Goal: Task Accomplishment & Management: Manage account settings

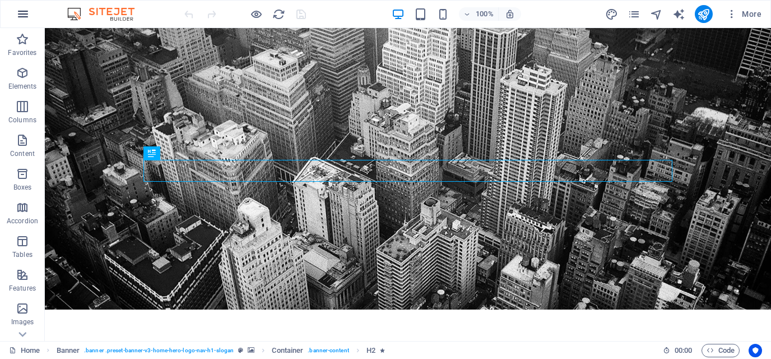
click at [25, 12] on icon "button" at bounding box center [22, 13] width 13 height 13
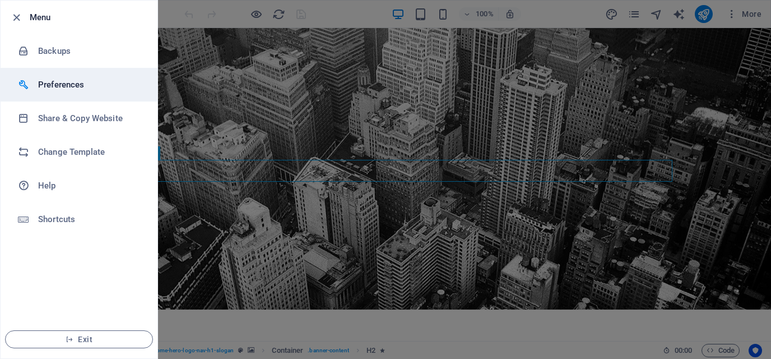
click at [66, 85] on h6 "Preferences" at bounding box center [90, 84] width 104 height 13
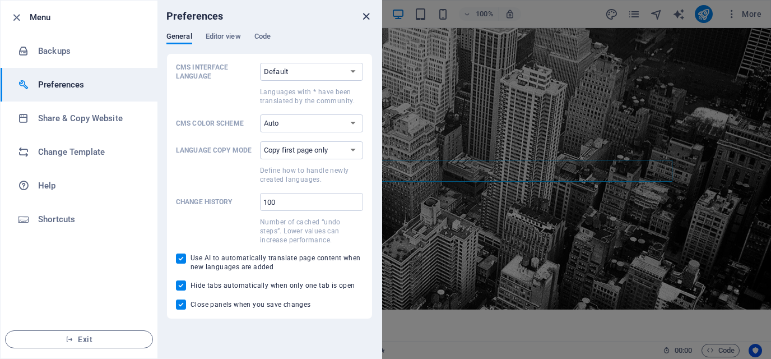
click at [369, 14] on icon "close" at bounding box center [366, 16] width 13 height 13
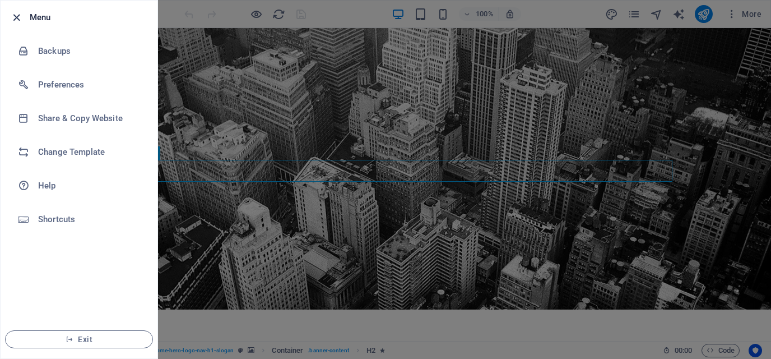
click at [21, 16] on icon "button" at bounding box center [16, 17] width 13 height 13
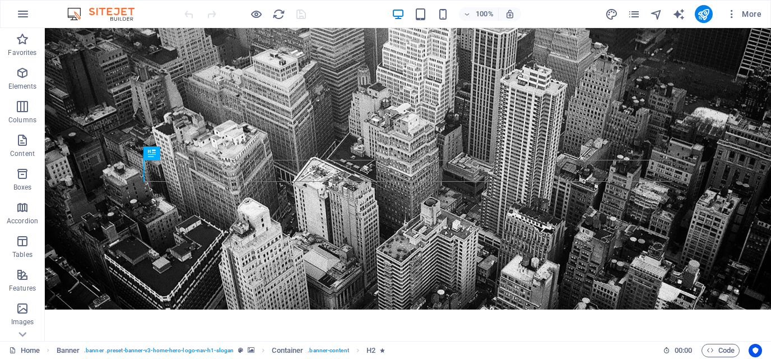
click at [117, 9] on img at bounding box center [106, 13] width 84 height 13
click at [751, 14] on span "More" at bounding box center [744, 13] width 35 height 11
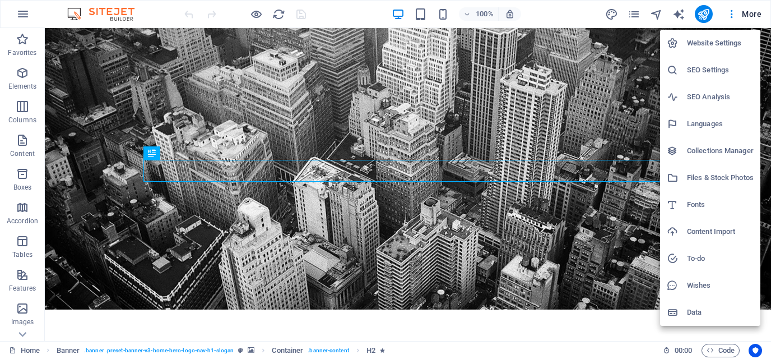
click at [739, 40] on h6 "Website Settings" at bounding box center [720, 42] width 67 height 13
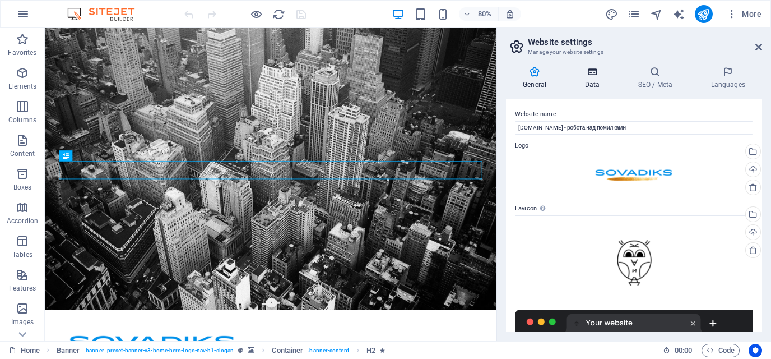
click at [596, 77] on h4 "Data" at bounding box center [594, 78] width 53 height 24
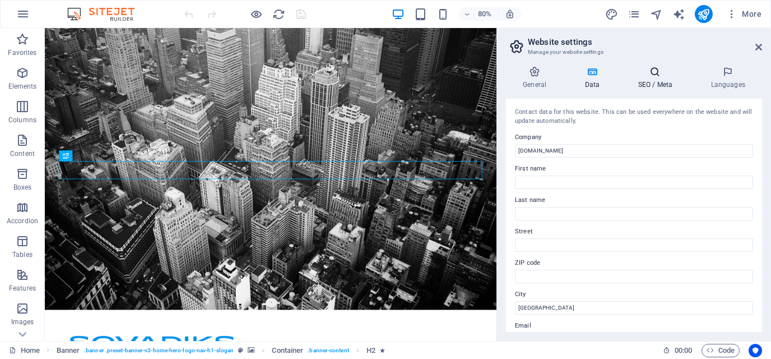
click at [667, 80] on h4 "SEO / Meta" at bounding box center [657, 78] width 73 height 24
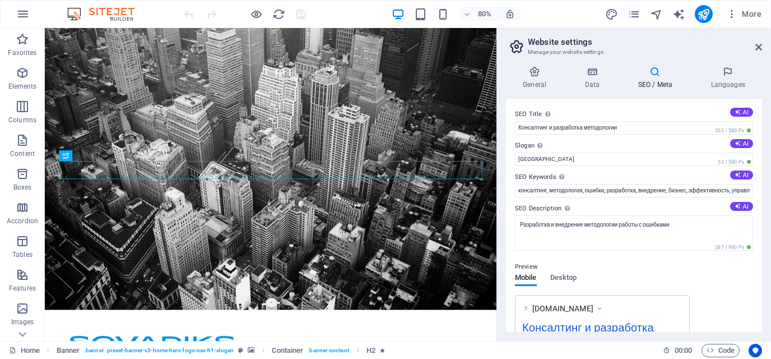
scroll to position [205, 0]
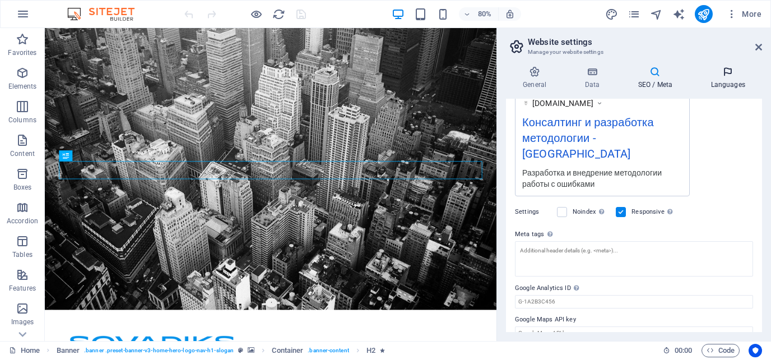
click at [727, 86] on h4 "Languages" at bounding box center [728, 78] width 68 height 24
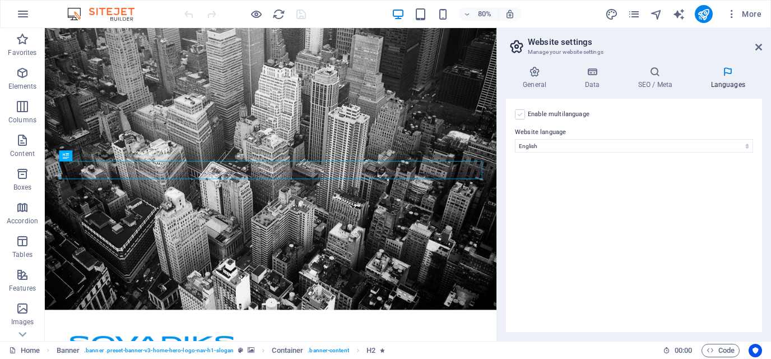
click at [524, 110] on label at bounding box center [520, 114] width 10 height 10
click at [0, 0] on input "Enable multilanguage To disable multilanguage delete all languages until only o…" at bounding box center [0, 0] width 0 height 0
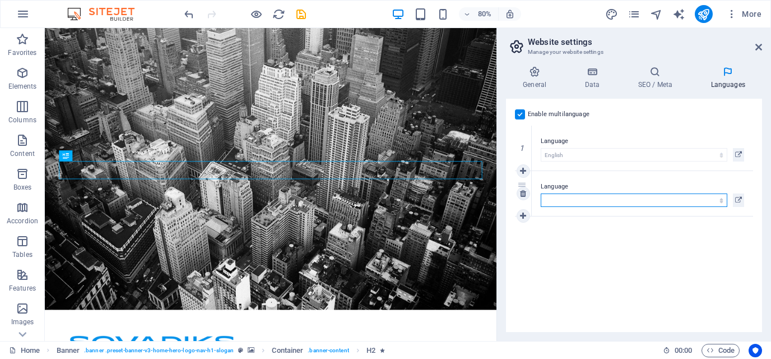
select select "168"
click option "Ukrainian" at bounding box center [0, 0] width 0 height 0
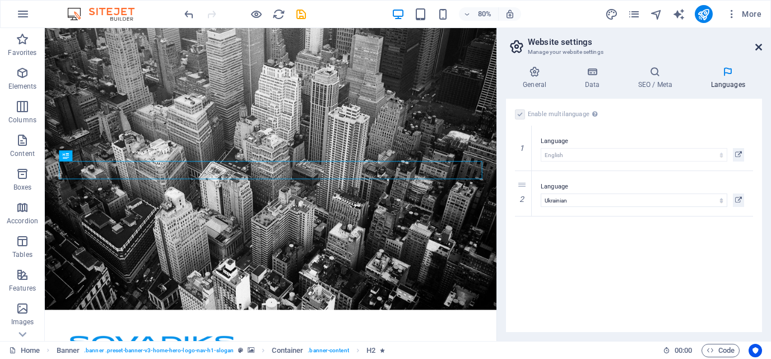
click at [761, 43] on icon at bounding box center [759, 47] width 7 height 9
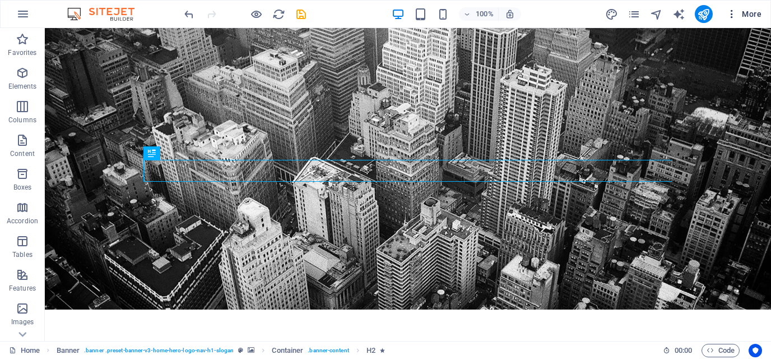
click at [731, 18] on icon "button" at bounding box center [732, 13] width 11 height 11
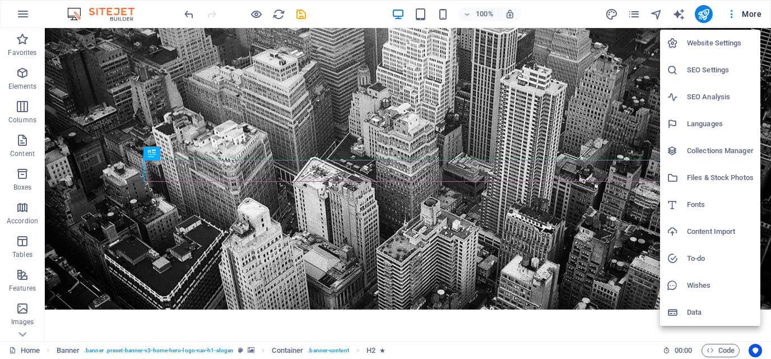
click at [708, 122] on h6 "Languages" at bounding box center [720, 123] width 67 height 13
select select "41"
select select "168"
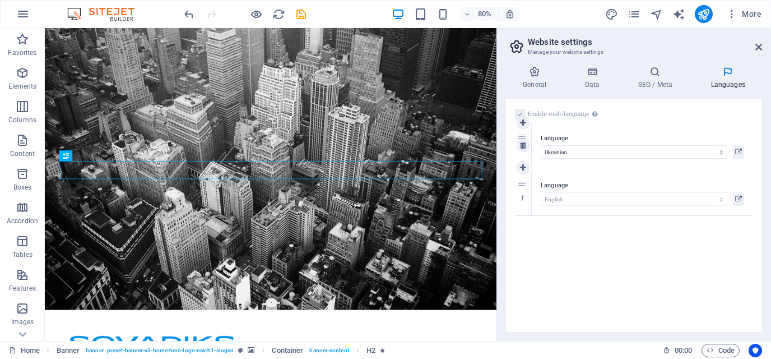
drag, startPoint x: 522, startPoint y: 185, endPoint x: 522, endPoint y: 137, distance: 47.7
click at [522, 137] on div "2" at bounding box center [523, 145] width 17 height 45
select select "168"
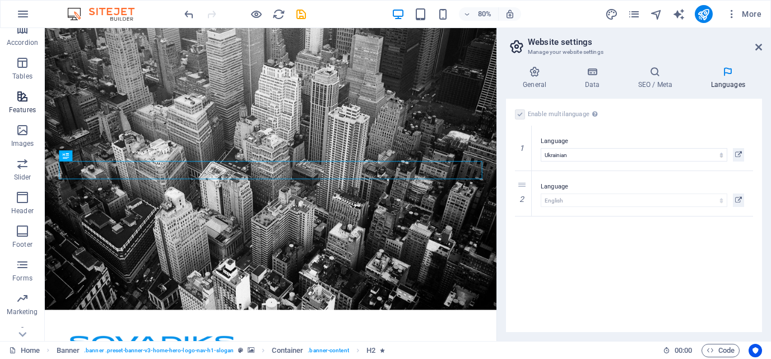
scroll to position [192, 0]
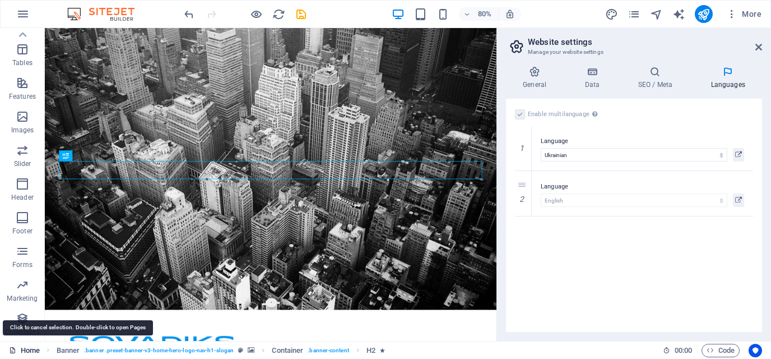
click at [27, 351] on link "Home" at bounding box center [24, 350] width 31 height 13
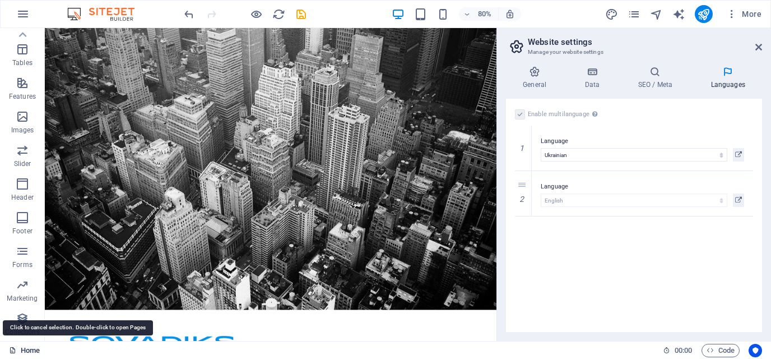
click at [27, 351] on link "Home" at bounding box center [24, 350] width 31 height 13
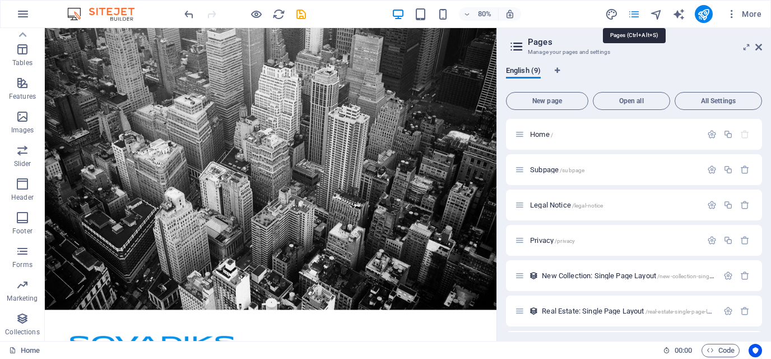
click at [635, 15] on icon "pages" at bounding box center [634, 14] width 13 height 13
click at [761, 46] on icon at bounding box center [759, 47] width 7 height 9
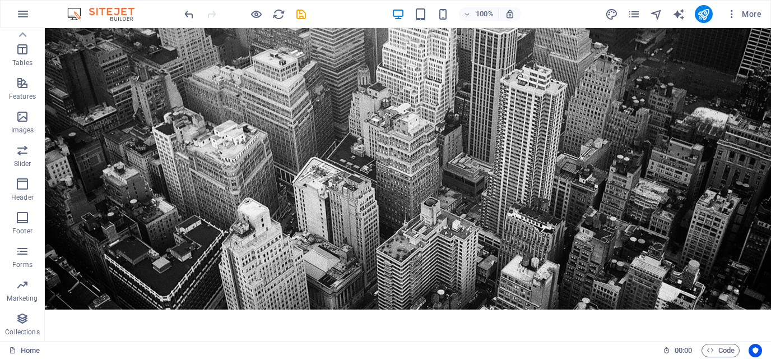
click at [84, 15] on img at bounding box center [106, 13] width 84 height 13
click at [18, 15] on icon "button" at bounding box center [22, 13] width 13 height 13
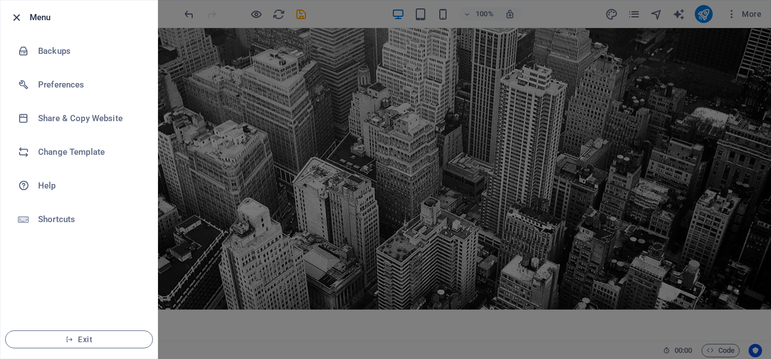
click at [12, 18] on icon "button" at bounding box center [16, 17] width 13 height 13
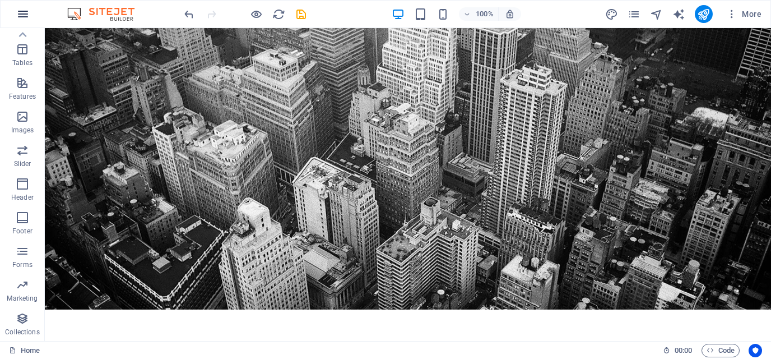
click at [12, 16] on button "button" at bounding box center [23, 14] width 27 height 27
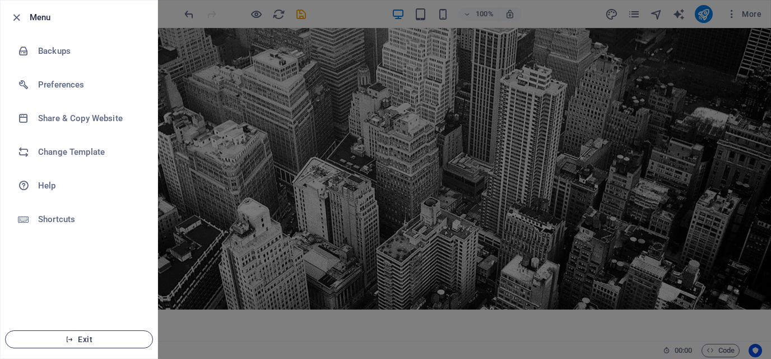
click at [76, 342] on span "Exit" at bounding box center [79, 339] width 129 height 9
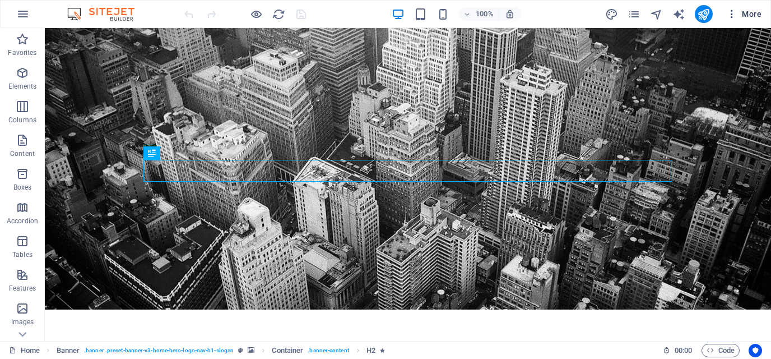
click at [738, 15] on span "More" at bounding box center [744, 13] width 35 height 11
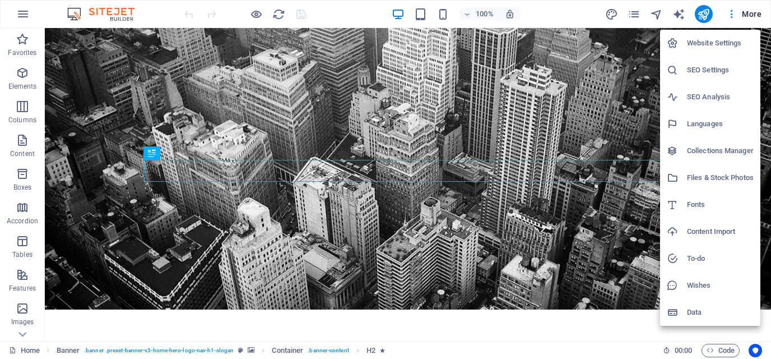
click at [727, 41] on h6 "Website Settings" at bounding box center [720, 42] width 67 height 13
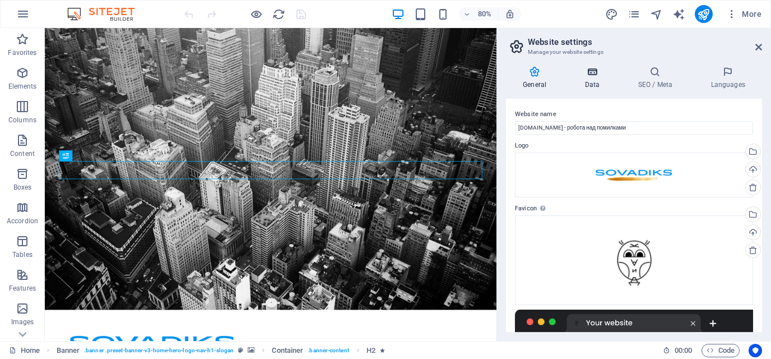
click at [608, 78] on h4 "Data" at bounding box center [594, 78] width 53 height 24
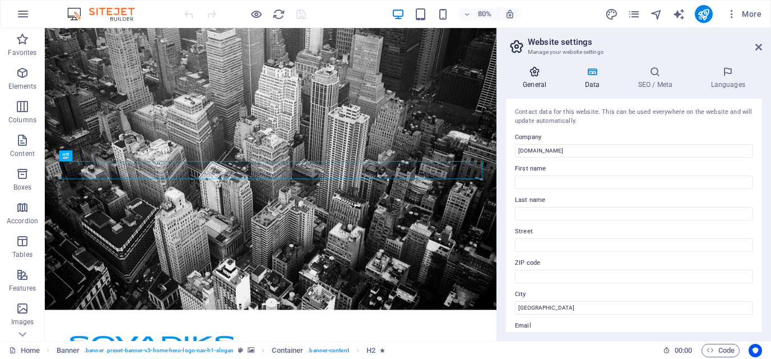
click at [536, 82] on h4 "General" at bounding box center [537, 78] width 62 height 24
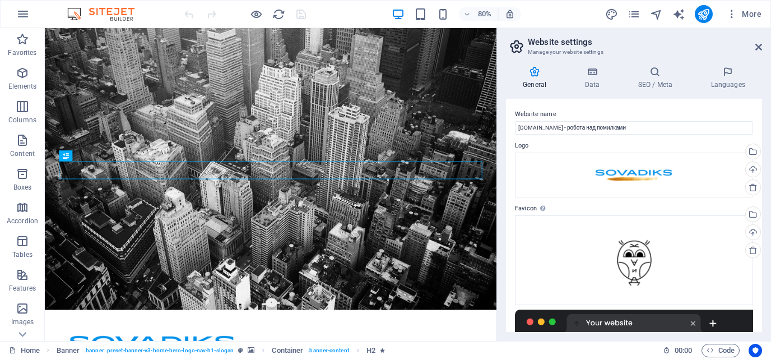
click at [771, 47] on aside "Website settings Manage your website settings General Data SEO / Meta Languages…" at bounding box center [634, 184] width 275 height 313
click at [763, 45] on aside "Website settings Manage your website settings General Data SEO / Meta Languages…" at bounding box center [634, 184] width 275 height 313
click at [757, 47] on icon at bounding box center [759, 47] width 7 height 9
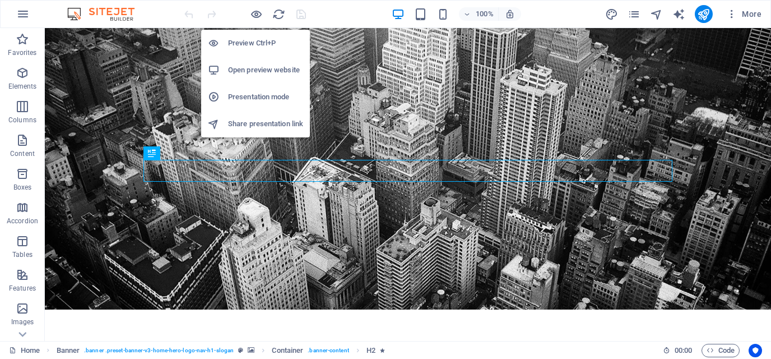
click at [259, 94] on h6 "Presentation mode" at bounding box center [265, 96] width 75 height 13
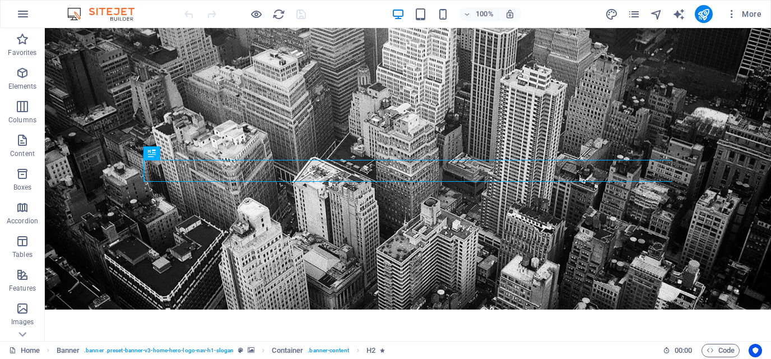
click at [122, 12] on img at bounding box center [106, 13] width 84 height 13
click at [74, 12] on img at bounding box center [106, 13] width 84 height 13
click at [22, 11] on icon "button" at bounding box center [22, 13] width 13 height 13
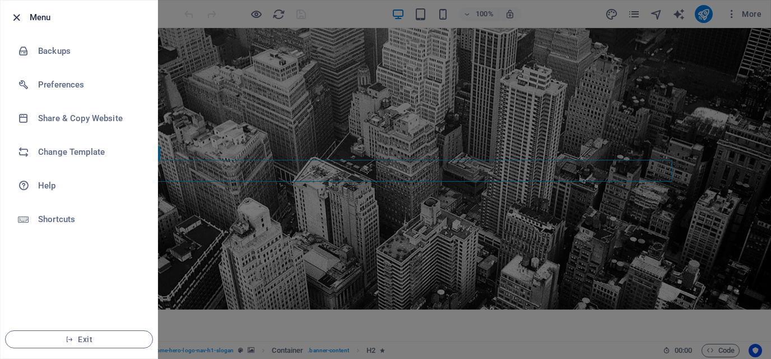
click at [13, 13] on icon "button" at bounding box center [16, 17] width 13 height 13
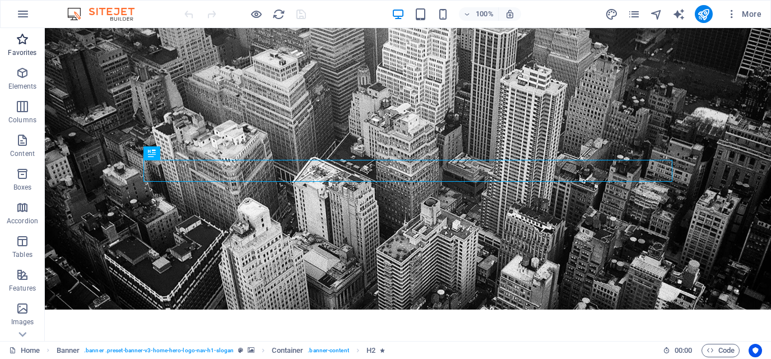
click at [24, 44] on icon "button" at bounding box center [22, 39] width 13 height 13
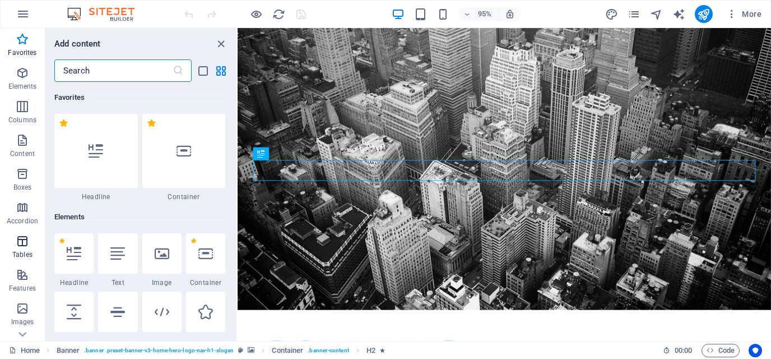
scroll to position [192, 0]
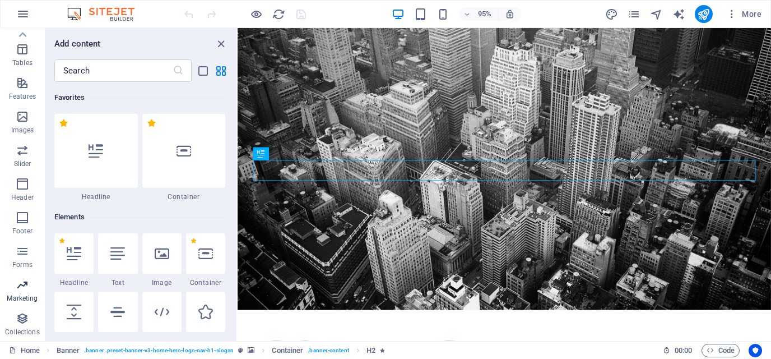
click at [19, 285] on icon "button" at bounding box center [22, 284] width 13 height 13
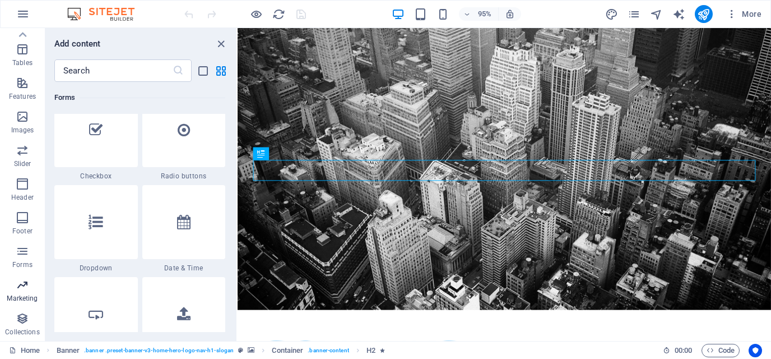
scroll to position [9132, 0]
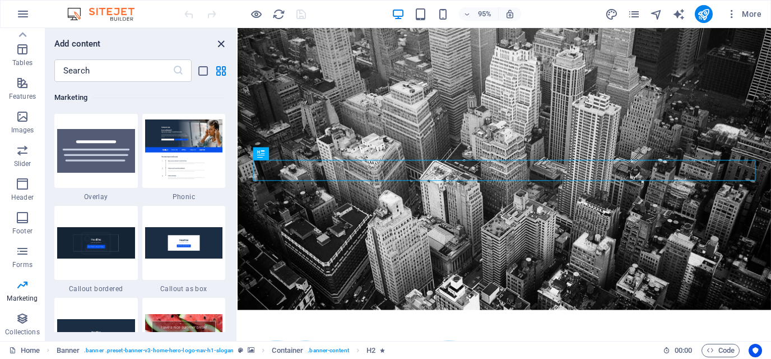
click at [225, 44] on icon "close panel" at bounding box center [221, 44] width 13 height 13
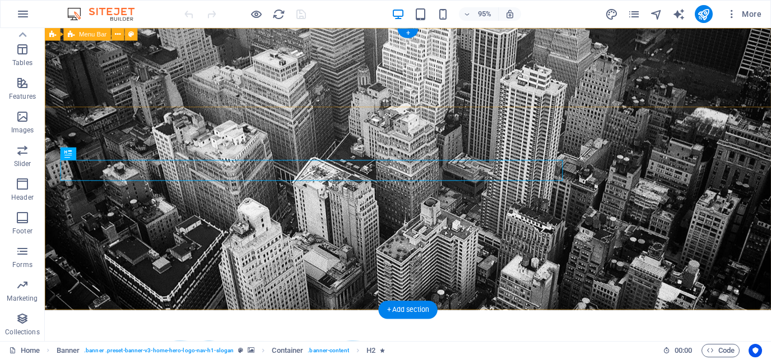
scroll to position [192, 0]
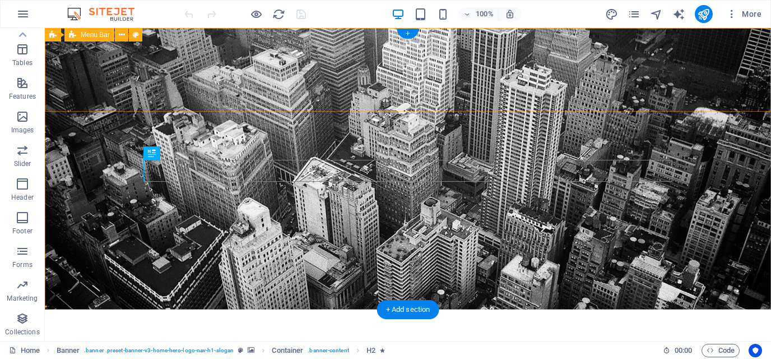
click at [632, 309] on div "Главная О нас Ценности Услуги Блог Menu" at bounding box center [408, 364] width 727 height 110
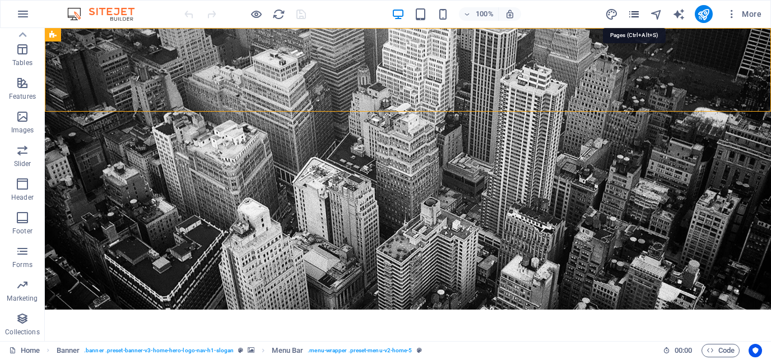
click at [639, 15] on icon "pages" at bounding box center [634, 14] width 13 height 13
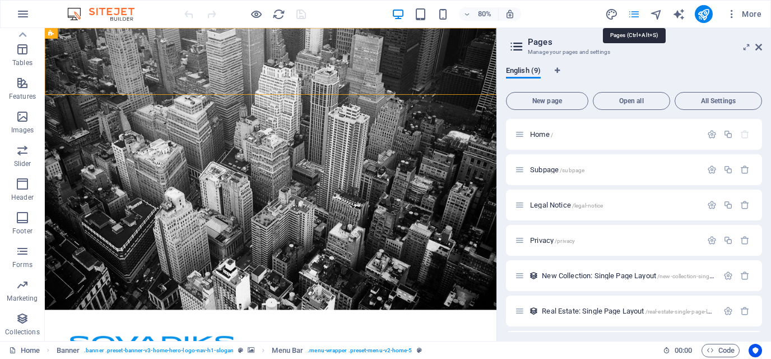
click at [639, 15] on icon "pages" at bounding box center [634, 14] width 13 height 13
click at [615, 12] on icon "design" at bounding box center [611, 14] width 13 height 13
select select "px"
select select "200"
select select "px"
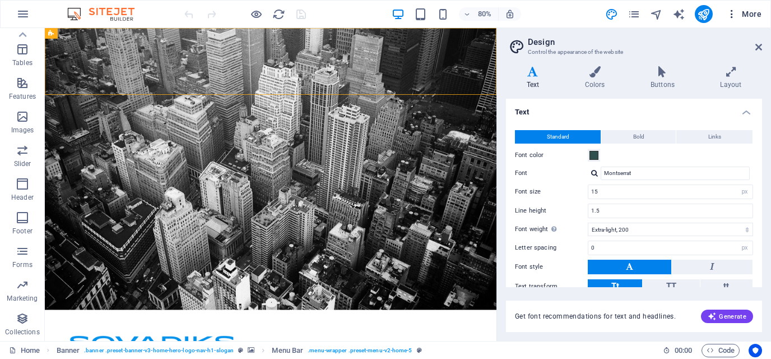
click at [747, 16] on span "More" at bounding box center [744, 13] width 35 height 11
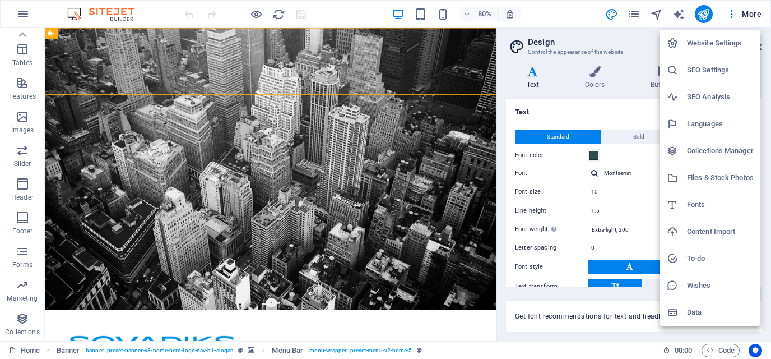
click at [731, 154] on h6 "Collections Manager" at bounding box center [720, 150] width 67 height 13
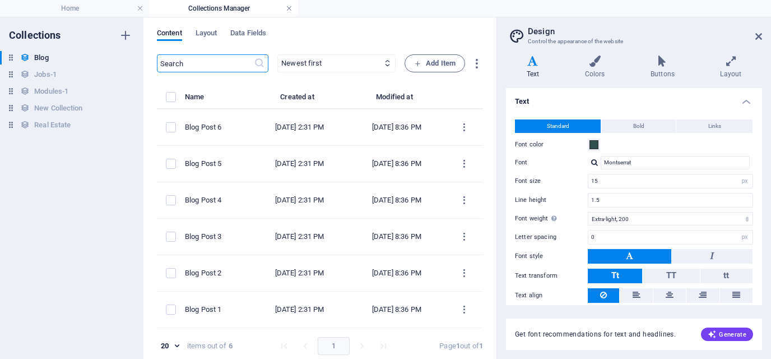
click at [288, 7] on link at bounding box center [289, 8] width 7 height 11
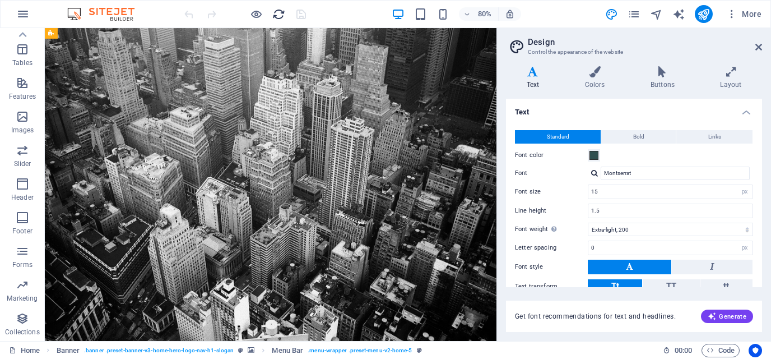
scroll to position [163, 0]
click at [104, 13] on img at bounding box center [106, 13] width 84 height 13
click at [761, 45] on icon at bounding box center [759, 47] width 7 height 9
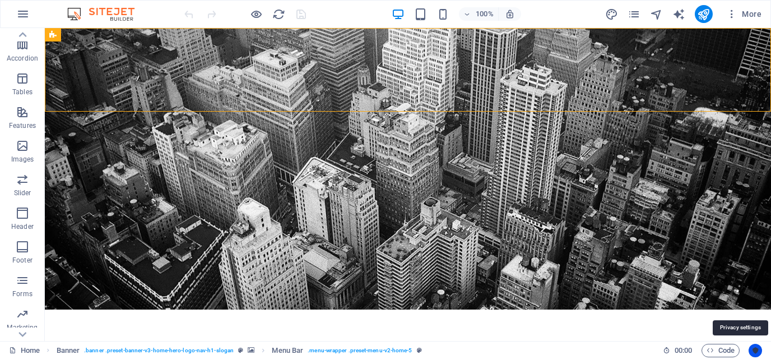
click at [753, 353] on icon "Usercentrics" at bounding box center [756, 350] width 8 height 8
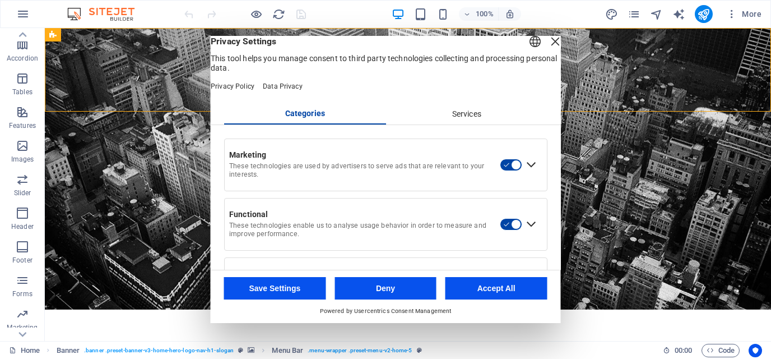
click at [548, 49] on div "Close Layer" at bounding box center [556, 42] width 16 height 16
